Goal: Task Accomplishment & Management: Manage account settings

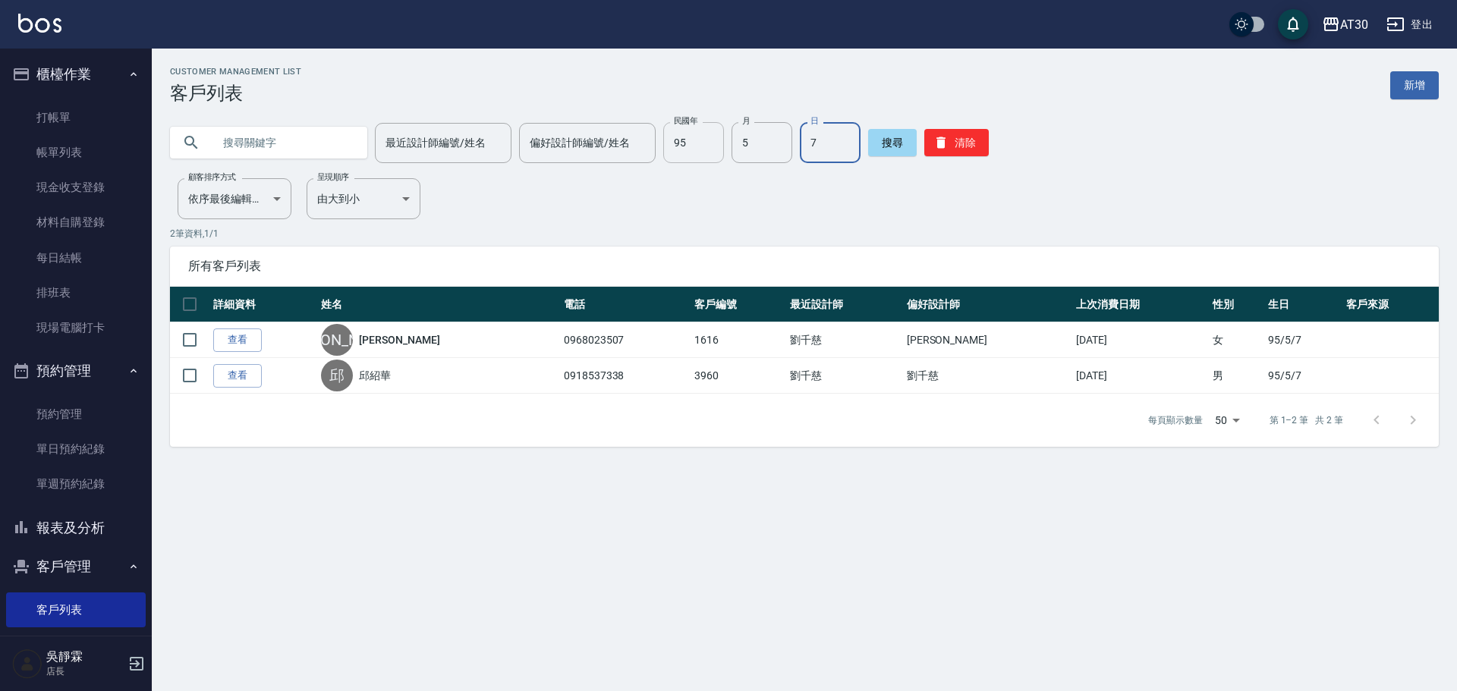
click at [680, 142] on input "95" at bounding box center [693, 142] width 61 height 41
type input "97"
type input "10"
type input "05"
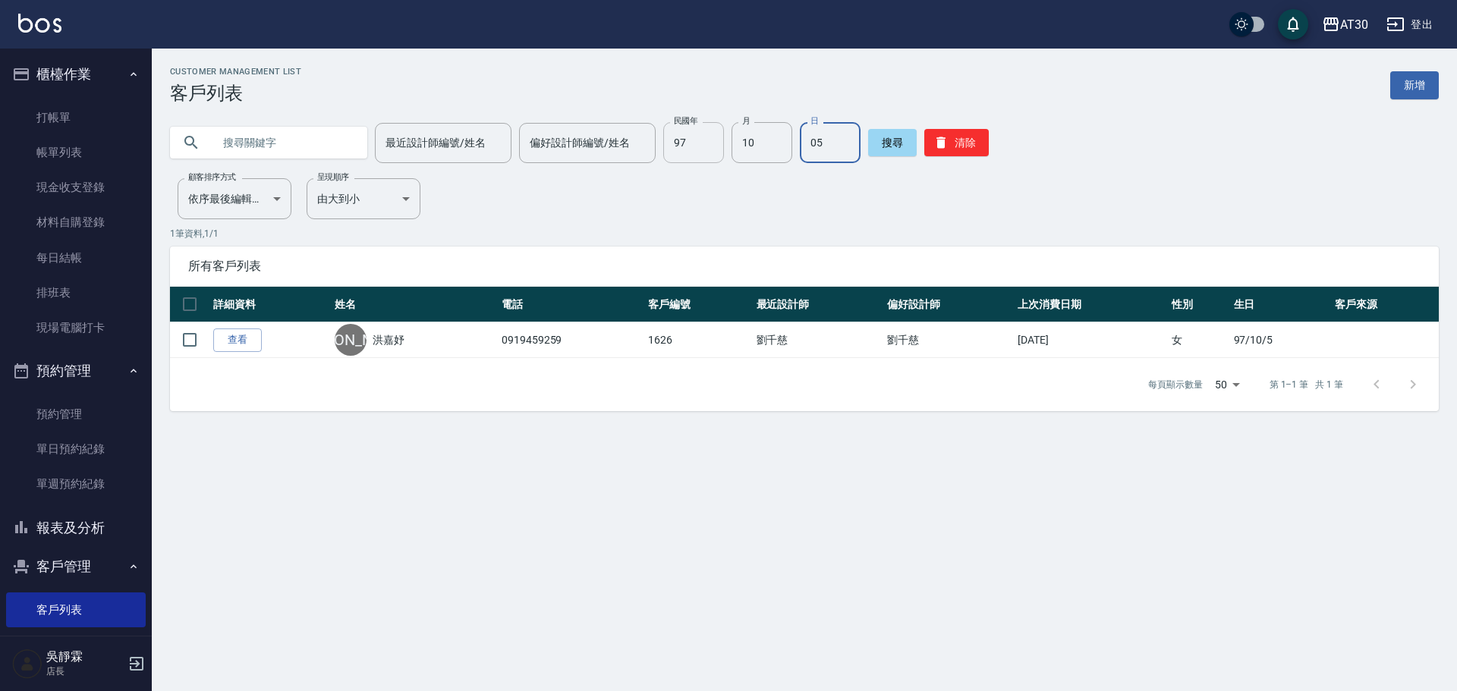
click at [695, 130] on input "97" at bounding box center [693, 142] width 61 height 41
type input "96"
type input "11"
type input "22"
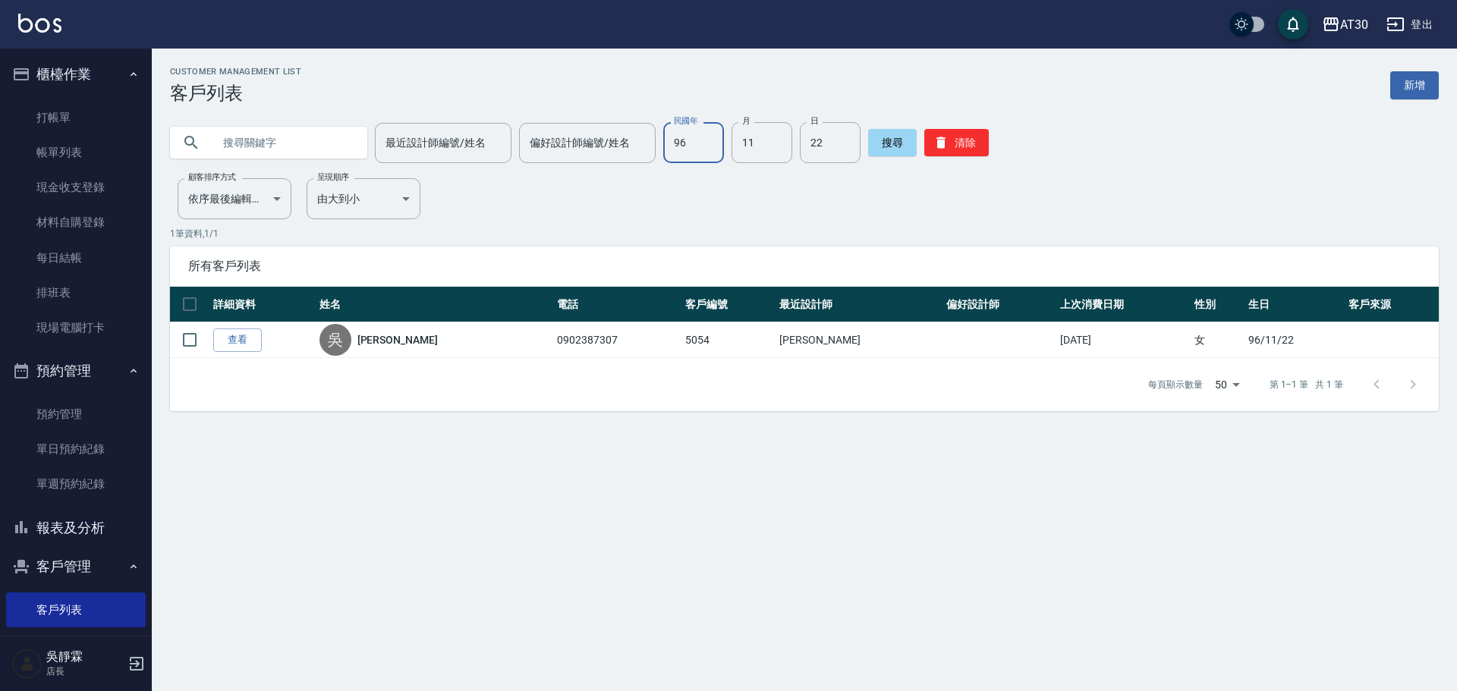
click at [697, 148] on input "96" at bounding box center [693, 142] width 61 height 41
type input "733"
click at [707, 143] on input "733" at bounding box center [693, 142] width 61 height 41
type input "73"
type input "1"
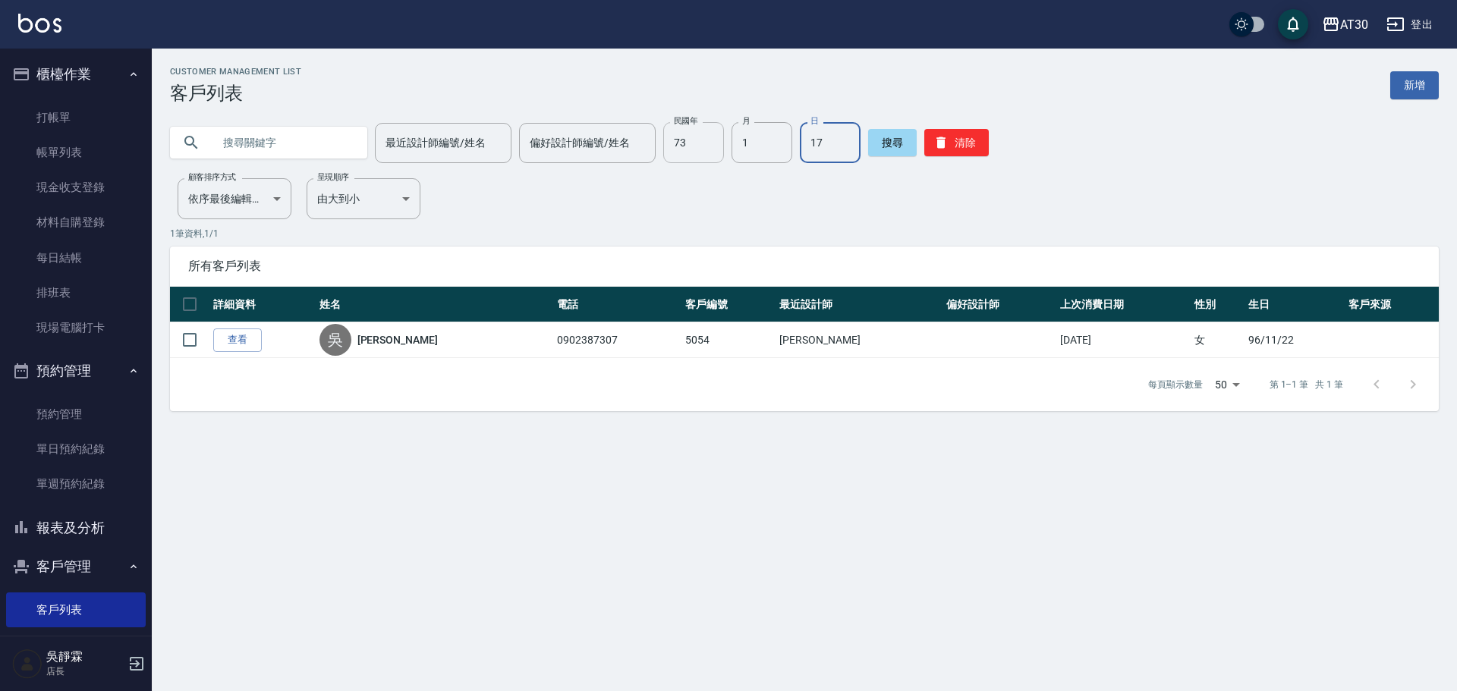
type input "17"
